Goal: Use online tool/utility: Use online tool/utility

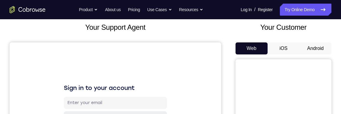
click at [317, 46] on button "Android" at bounding box center [316, 48] width 32 height 12
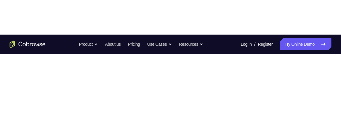
scroll to position [51, 0]
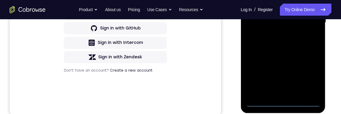
scroll to position [166, 0]
click at [282, 103] on div at bounding box center [283, 22] width 76 height 168
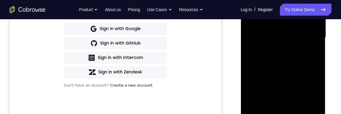
click at [310, 88] on div at bounding box center [283, 38] width 76 height 168
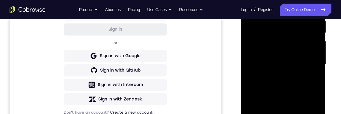
scroll to position [94, 0]
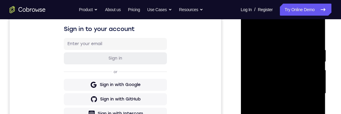
click at [307, 35] on div at bounding box center [283, 93] width 76 height 168
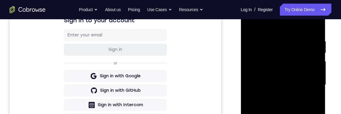
click at [311, 82] on div at bounding box center [283, 85] width 76 height 168
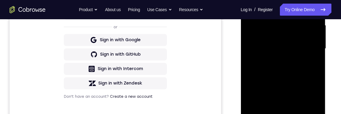
scroll to position [150, 0]
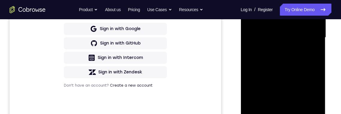
click at [277, 46] on div at bounding box center [283, 38] width 76 height 168
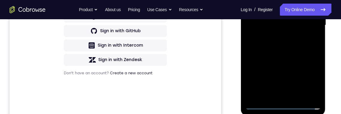
scroll to position [150, 0]
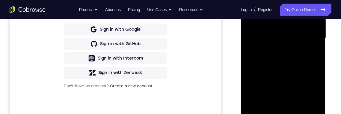
click at [295, 30] on div at bounding box center [283, 38] width 76 height 168
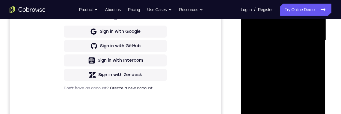
click at [274, 31] on div at bounding box center [283, 40] width 76 height 168
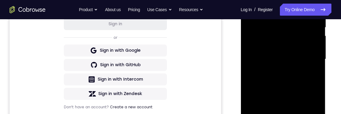
click at [304, 59] on div at bounding box center [283, 59] width 76 height 168
click at [303, 82] on div at bounding box center [283, 59] width 76 height 168
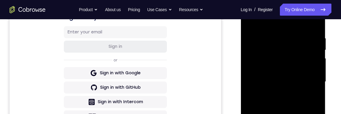
scroll to position [105, 0]
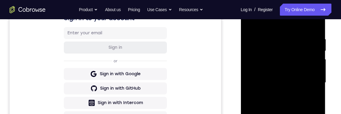
click at [302, 94] on div at bounding box center [283, 83] width 76 height 168
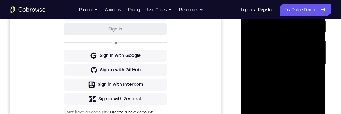
scroll to position [137, 0]
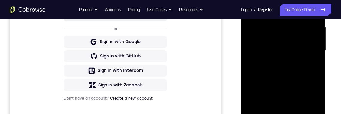
click at [301, 66] on div at bounding box center [283, 50] width 76 height 168
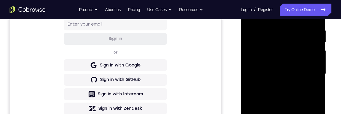
scroll to position [109, 0]
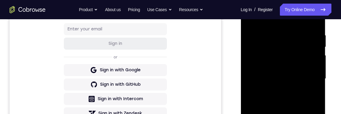
click at [270, 33] on div at bounding box center [283, 79] width 76 height 168
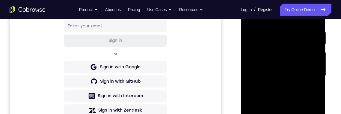
scroll to position [99, 0]
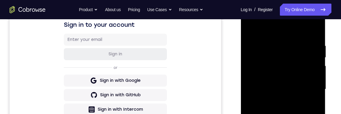
click at [315, 54] on div at bounding box center [283, 89] width 76 height 168
click at [318, 46] on div at bounding box center [283, 89] width 76 height 168
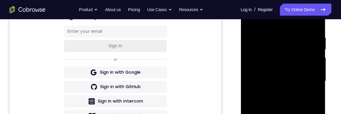
scroll to position [103, 0]
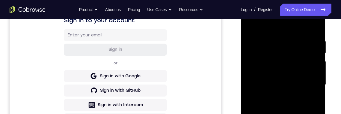
click at [315, 45] on div at bounding box center [283, 85] width 76 height 168
click at [319, 46] on div at bounding box center [283, 85] width 76 height 168
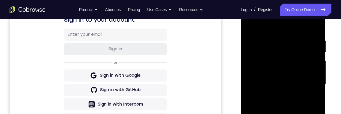
click at [246, 56] on div at bounding box center [283, 84] width 76 height 168
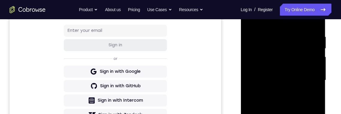
scroll to position [106, 0]
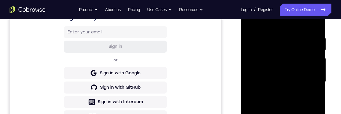
click at [250, 43] on div at bounding box center [283, 82] width 76 height 168
click at [249, 56] on div at bounding box center [283, 82] width 76 height 168
click at [255, 52] on div at bounding box center [283, 82] width 76 height 168
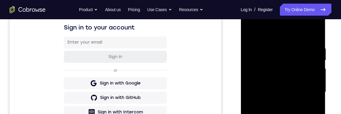
scroll to position [94, 0]
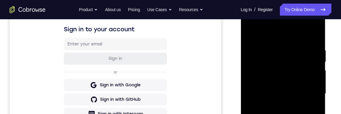
click at [250, 65] on div at bounding box center [283, 94] width 76 height 168
click at [251, 63] on div at bounding box center [283, 94] width 76 height 168
click at [250, 58] on div at bounding box center [283, 94] width 76 height 168
click at [249, 48] on div at bounding box center [283, 94] width 76 height 168
click at [249, 51] on div at bounding box center [283, 94] width 76 height 168
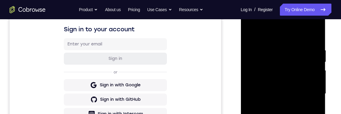
click at [249, 52] on div at bounding box center [283, 94] width 76 height 168
click at [249, 57] on div at bounding box center [283, 94] width 76 height 168
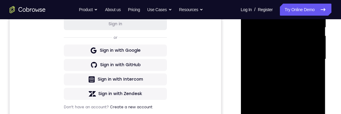
scroll to position [184, 0]
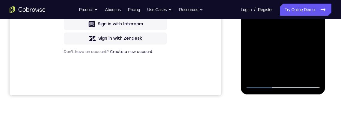
click at [262, 83] on div at bounding box center [283, 4] width 76 height 168
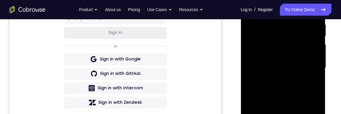
scroll to position [144, 0]
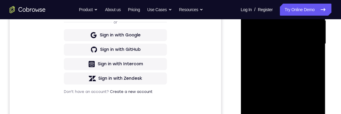
click at [299, 112] on div at bounding box center [283, 44] width 76 height 168
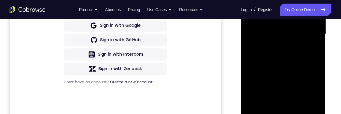
click at [304, 62] on div at bounding box center [283, 34] width 76 height 168
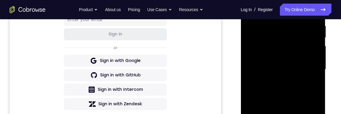
scroll to position [116, 0]
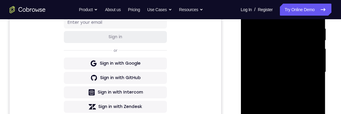
click at [258, 31] on div at bounding box center [283, 72] width 76 height 168
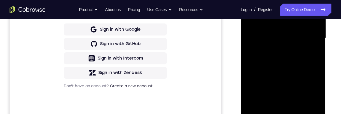
scroll to position [154, 0]
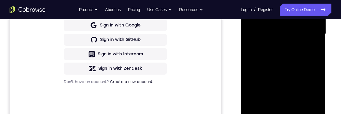
click at [268, 102] on div at bounding box center [283, 34] width 76 height 168
click at [293, 89] on div at bounding box center [283, 34] width 76 height 168
click at [294, 89] on div at bounding box center [283, 34] width 76 height 168
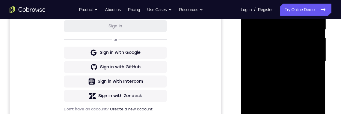
scroll to position [103, 0]
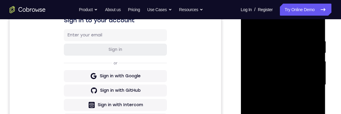
click at [315, 25] on div at bounding box center [283, 85] width 76 height 168
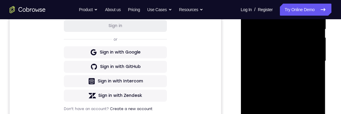
scroll to position [154, 0]
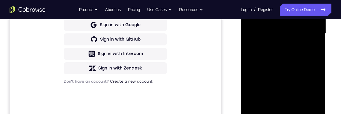
click at [260, 113] on div at bounding box center [283, 34] width 76 height 168
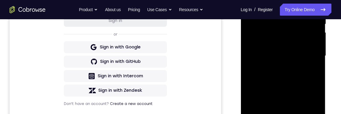
scroll to position [106, 0]
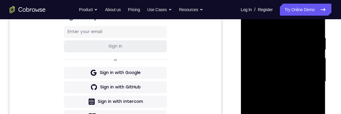
click at [287, 29] on div at bounding box center [283, 81] width 76 height 168
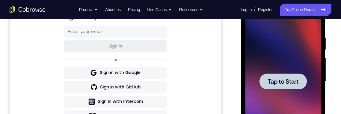
scroll to position [0, 0]
